Goal: Submit feedback/report problem

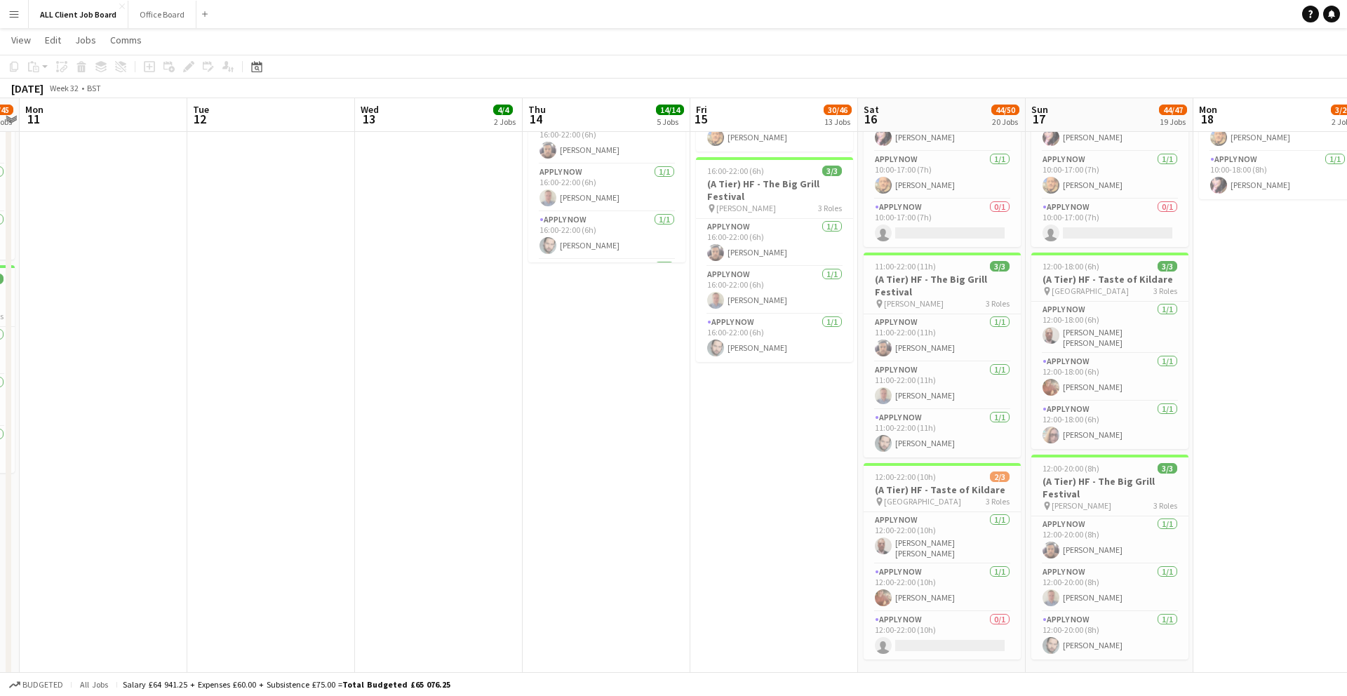
scroll to position [0, 316]
